Goal: Find contact information: Find contact information

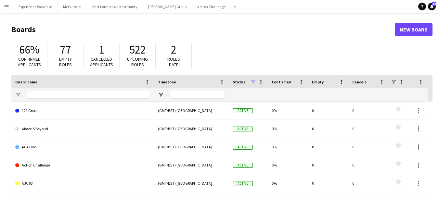
click at [6, 6] on app-icon "Menu" at bounding box center [6, 6] width 5 height 5
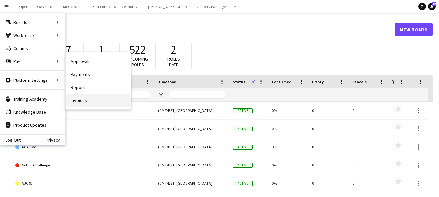
click at [81, 100] on link "Invoices" at bounding box center [98, 100] width 65 height 13
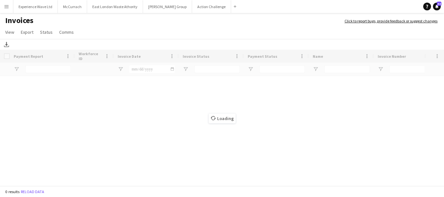
click at [7, 9] on button "Menu" at bounding box center [6, 6] width 13 height 13
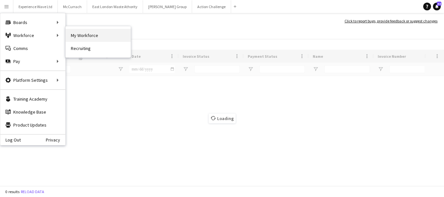
click at [89, 37] on link "My Workforce" at bounding box center [98, 35] width 65 height 13
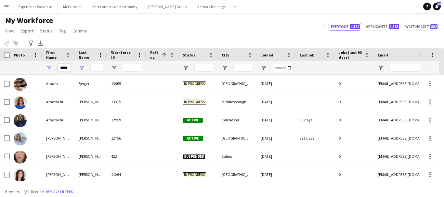
scroll to position [0, 1]
drag, startPoint x: 60, startPoint y: 69, endPoint x: 83, endPoint y: 68, distance: 22.7
click at [83, 68] on div "*****" at bounding box center [347, 67] width 694 height 13
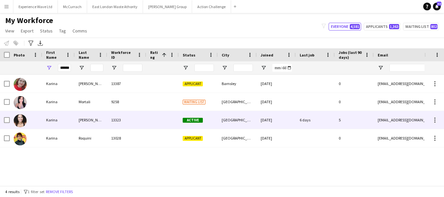
scroll to position [0, 0]
click at [88, 120] on div "[PERSON_NAME]" at bounding box center [91, 120] width 32 height 18
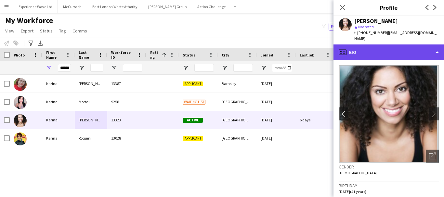
click at [436, 44] on div "profile Bio" at bounding box center [388, 52] width 110 height 16
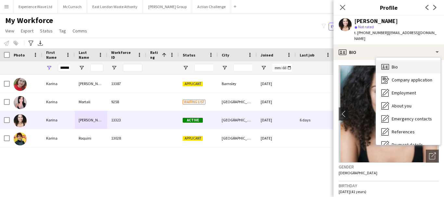
click at [397, 64] on span "Bio" at bounding box center [394, 67] width 6 height 6
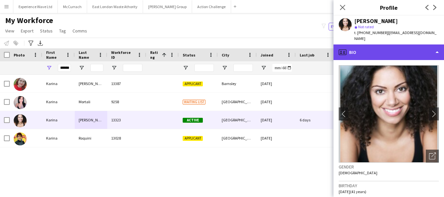
click at [433, 45] on div "profile Bio" at bounding box center [388, 52] width 110 height 16
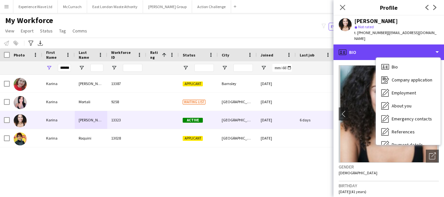
scroll to position [74, 0]
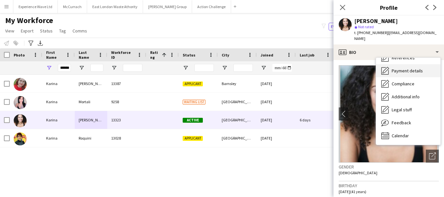
click at [406, 68] on span "Payment details" at bounding box center [406, 71] width 31 height 6
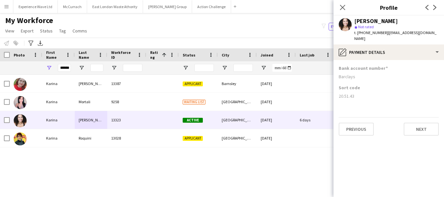
click at [408, 32] on span "| [EMAIL_ADDRESS][DOMAIN_NAME]" at bounding box center [395, 35] width 82 height 11
drag, startPoint x: 432, startPoint y: 32, endPoint x: 385, endPoint y: 32, distance: 46.8
click at [385, 32] on span "| [EMAIL_ADDRESS][DOMAIN_NAME]" at bounding box center [395, 35] width 82 height 11
click at [401, 34] on span "| [EMAIL_ADDRESS][DOMAIN_NAME]" at bounding box center [395, 35] width 82 height 11
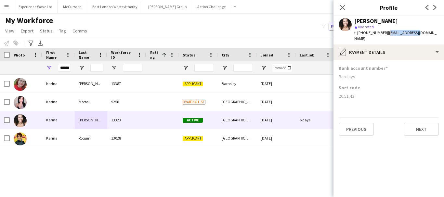
click at [401, 34] on span "| [EMAIL_ADDRESS][DOMAIN_NAME]" at bounding box center [395, 35] width 82 height 11
drag, startPoint x: 434, startPoint y: 32, endPoint x: 385, endPoint y: 32, distance: 48.7
click at [385, 32] on div "[PERSON_NAME] star Not rated t. [PHONE_NUMBER] | [EMAIL_ADDRESS][DOMAIN_NAME]" at bounding box center [388, 30] width 110 height 29
copy span "[EMAIL_ADDRESS][DOMAIN_NAME]"
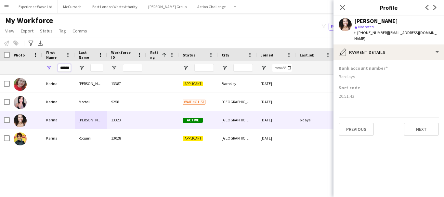
drag, startPoint x: 59, startPoint y: 68, endPoint x: 101, endPoint y: 67, distance: 42.2
click at [101, 67] on div "******" at bounding box center [347, 67] width 694 height 13
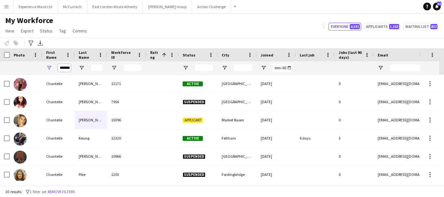
scroll to position [65, 0]
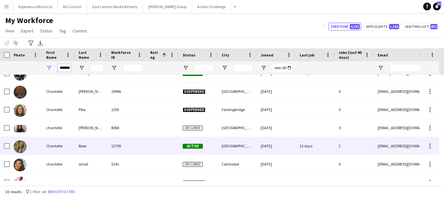
type input "*********"
click at [52, 146] on div "Chantelle" at bounding box center [58, 146] width 32 height 18
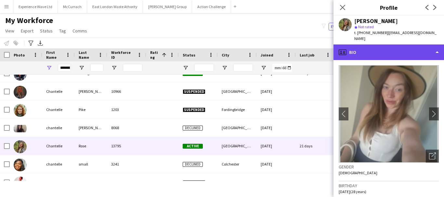
click at [435, 46] on div "profile Bio" at bounding box center [388, 52] width 110 height 16
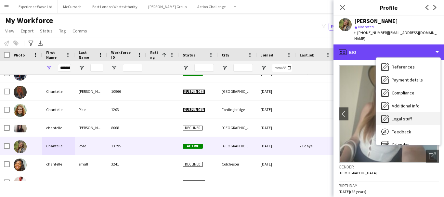
scroll to position [74, 0]
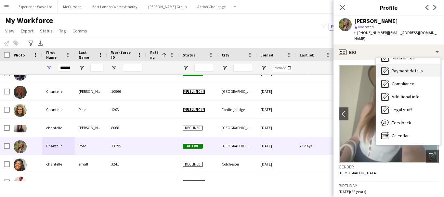
click at [404, 68] on span "Payment details" at bounding box center [406, 71] width 31 height 6
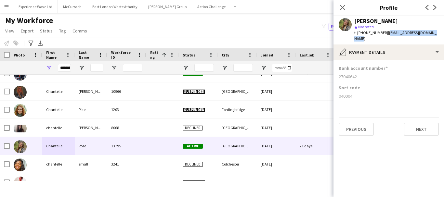
drag, startPoint x: 385, startPoint y: 32, endPoint x: 433, endPoint y: 34, distance: 48.4
click at [433, 34] on div "[PERSON_NAME] star Not rated t. [PHONE_NUMBER] | [EMAIL_ADDRESS][DOMAIN_NAME]" at bounding box center [388, 30] width 110 height 29
copy span "[EMAIL_ADDRESS][DOMAIN_NAME]"
